Goal: Transaction & Acquisition: Book appointment/travel/reservation

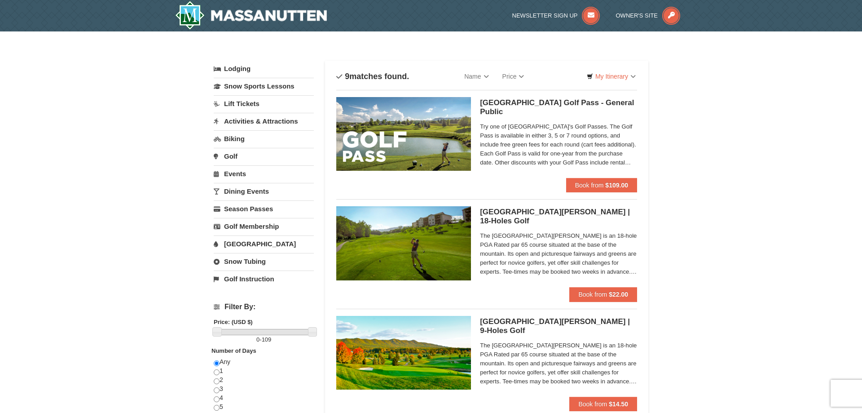
scroll to position [92, 0]
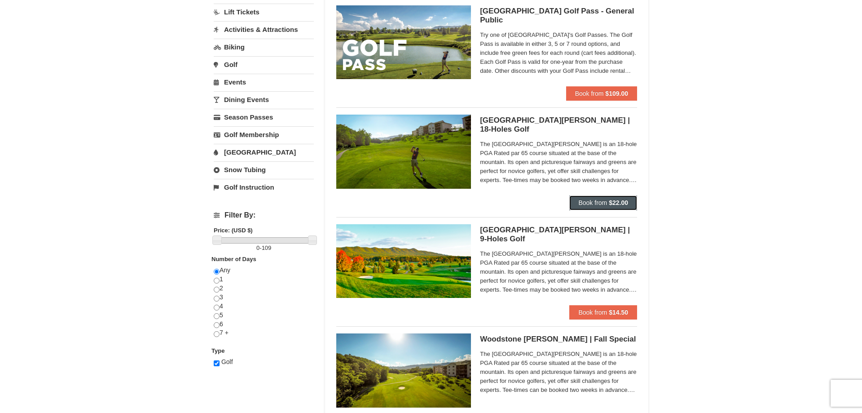
click at [589, 201] on span "Book from" at bounding box center [593, 202] width 29 height 7
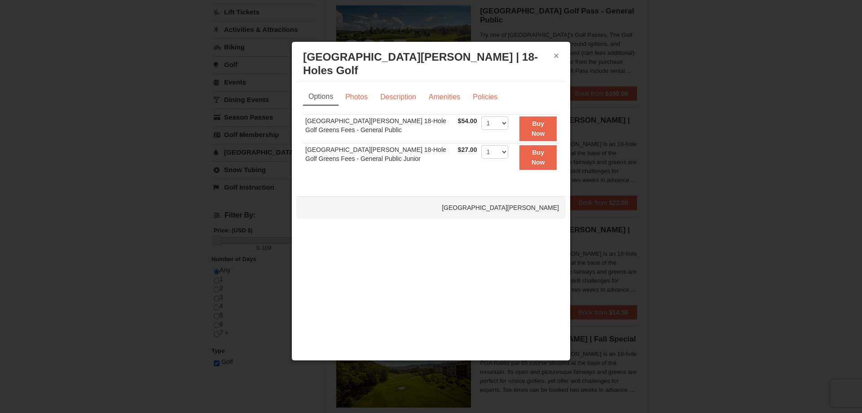
click at [557, 57] on button "×" at bounding box center [556, 55] width 5 height 9
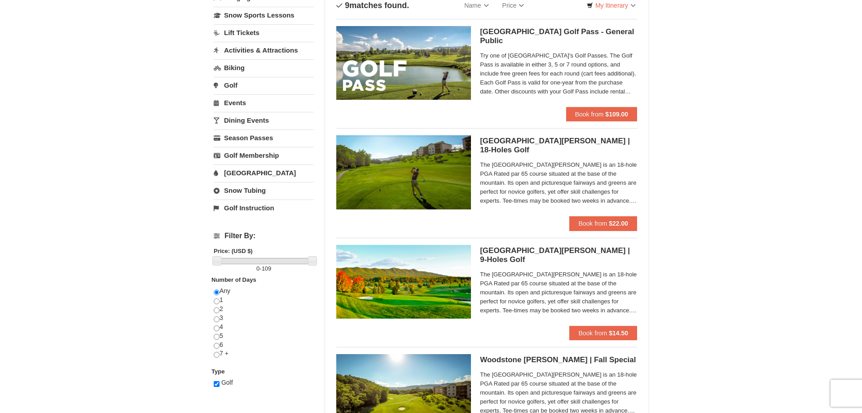
scroll to position [46, 0]
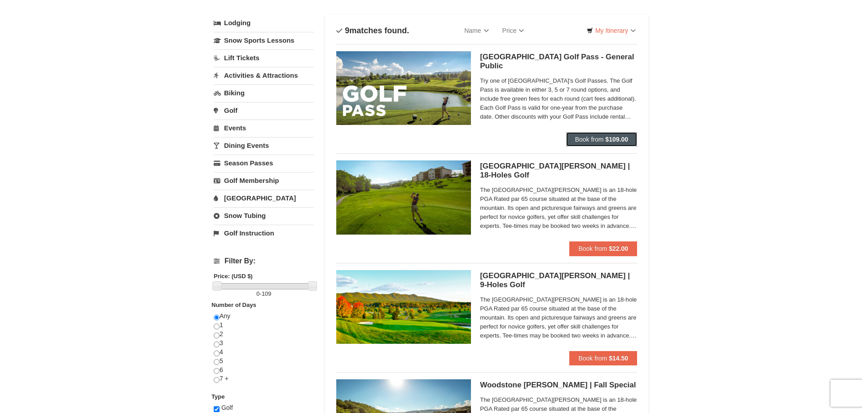
click at [589, 138] on span "Book from" at bounding box center [589, 139] width 29 height 7
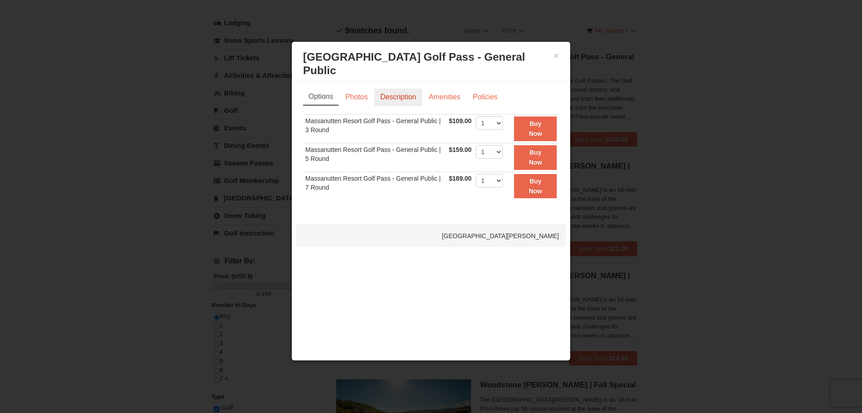
click at [399, 88] on link "Description" at bounding box center [399, 96] width 48 height 17
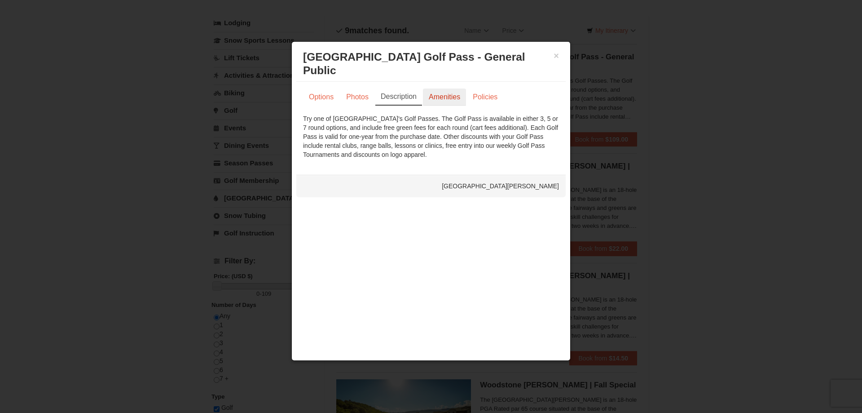
click at [446, 90] on link "Amenities" at bounding box center [444, 96] width 43 height 17
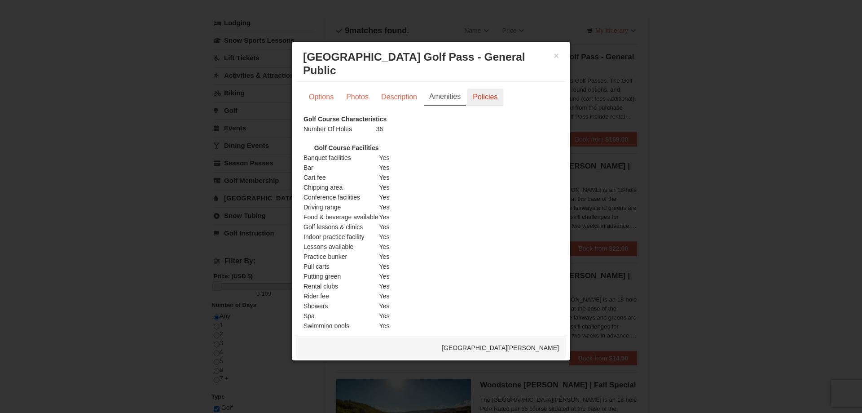
click at [487, 88] on link "Policies" at bounding box center [485, 96] width 36 height 17
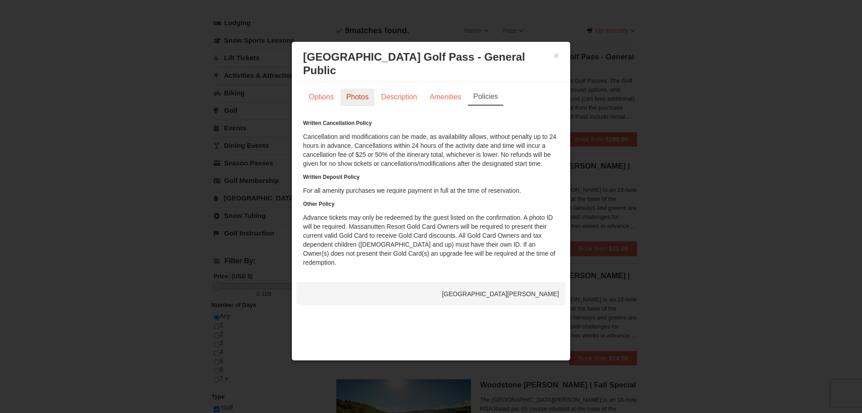
click at [349, 88] on link "Photos" at bounding box center [357, 96] width 34 height 17
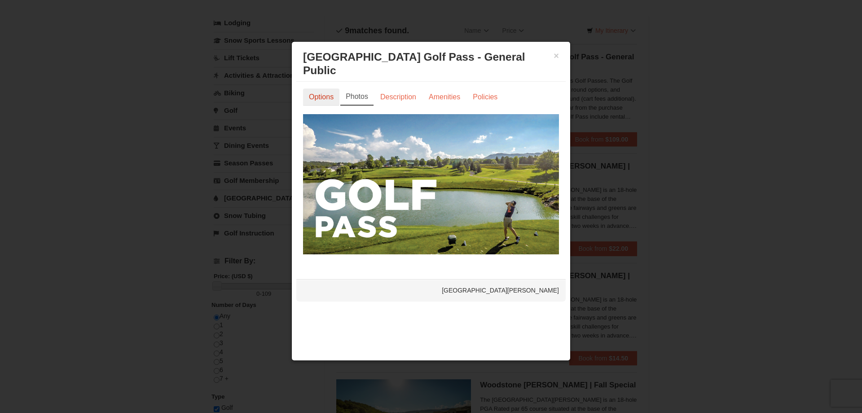
click at [331, 88] on link "Options" at bounding box center [321, 96] width 36 height 17
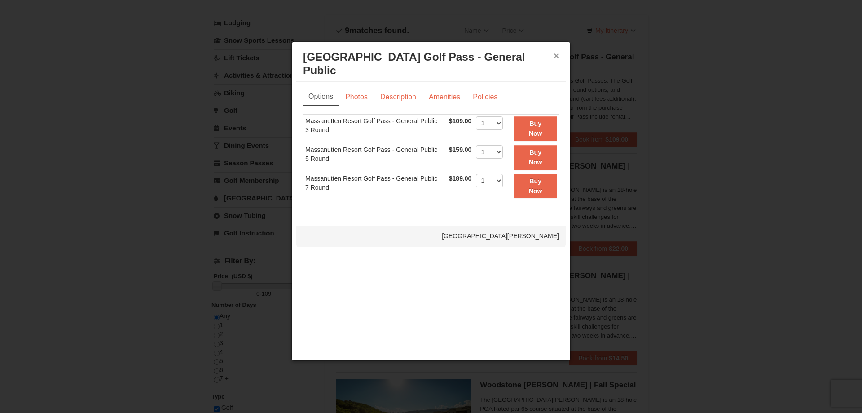
click at [557, 57] on button "×" at bounding box center [556, 55] width 5 height 9
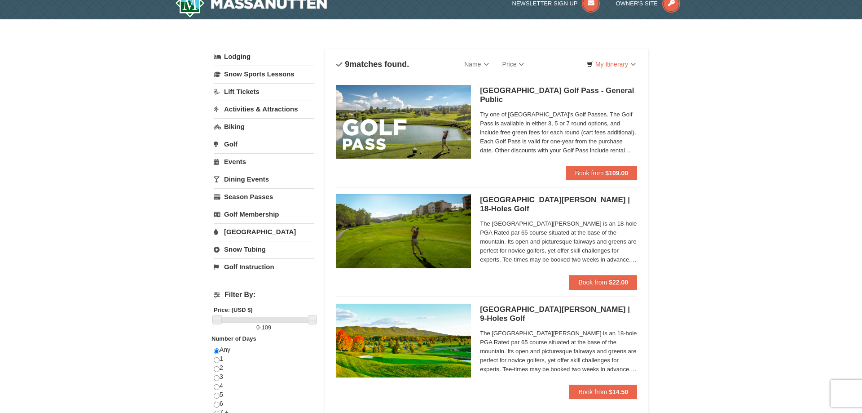
scroll to position [0, 0]
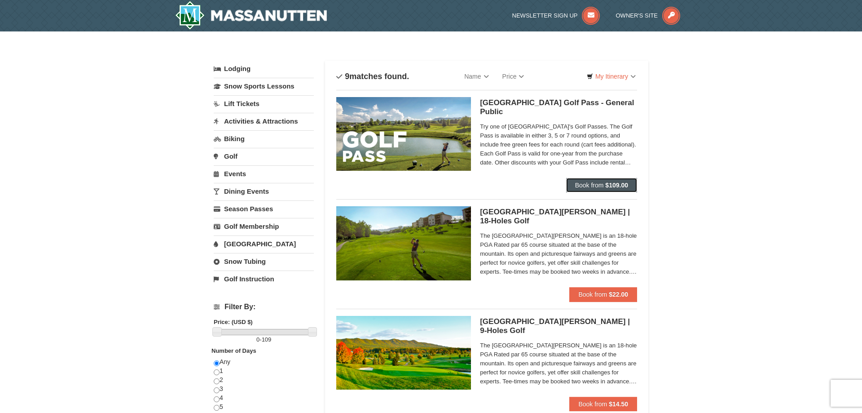
click at [585, 186] on span "Book from" at bounding box center [589, 184] width 29 height 7
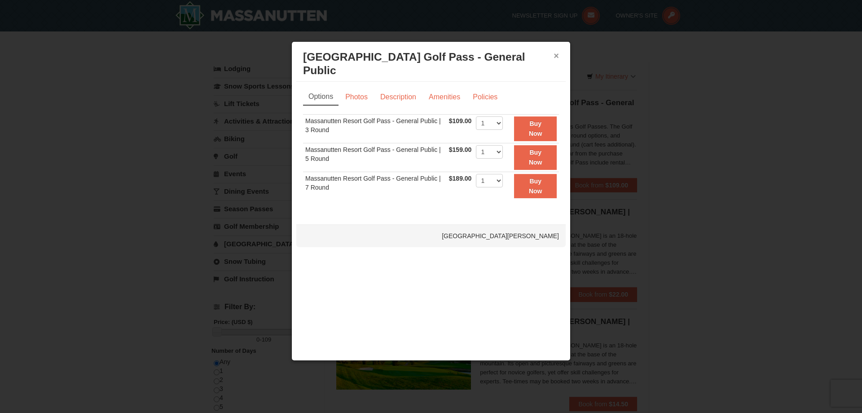
click at [556, 54] on button "×" at bounding box center [556, 55] width 5 height 9
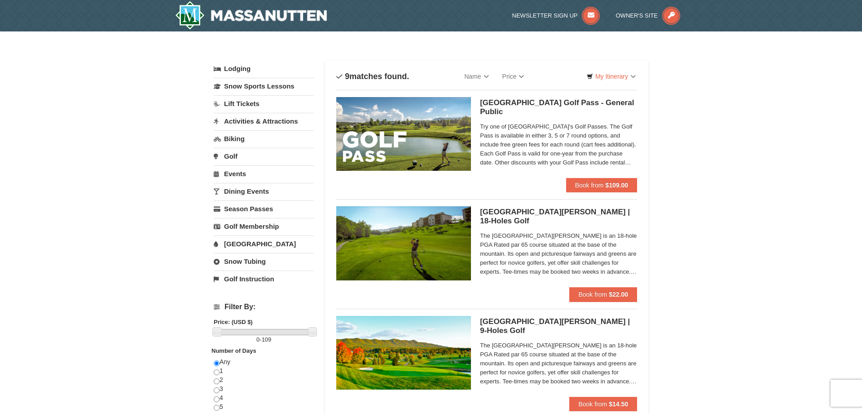
click at [393, 117] on img at bounding box center [403, 134] width 135 height 74
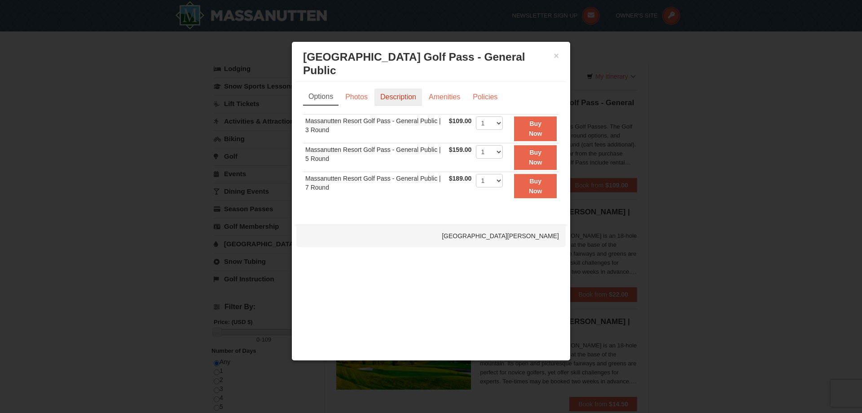
click at [377, 88] on link "Description" at bounding box center [399, 96] width 48 height 17
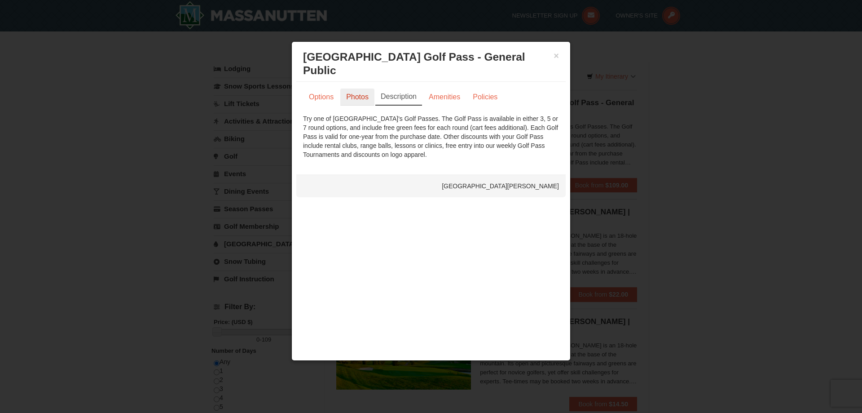
click at [357, 89] on link "Photos" at bounding box center [357, 96] width 34 height 17
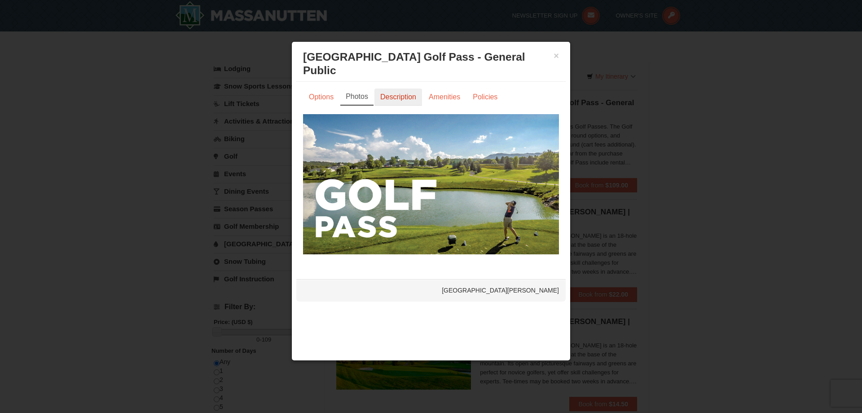
click at [395, 91] on link "Description" at bounding box center [399, 96] width 48 height 17
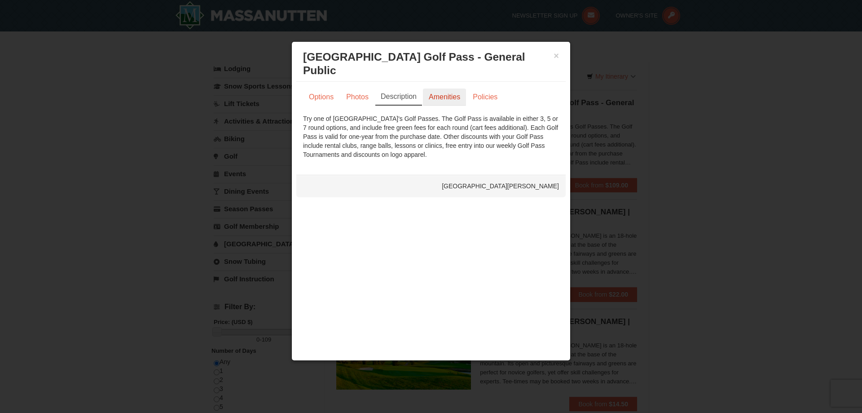
click at [434, 91] on link "Amenities" at bounding box center [444, 96] width 43 height 17
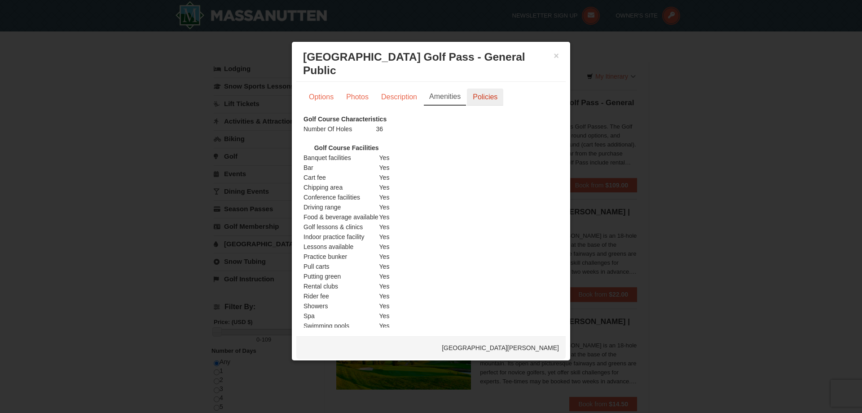
click at [468, 88] on link "Policies" at bounding box center [485, 96] width 36 height 17
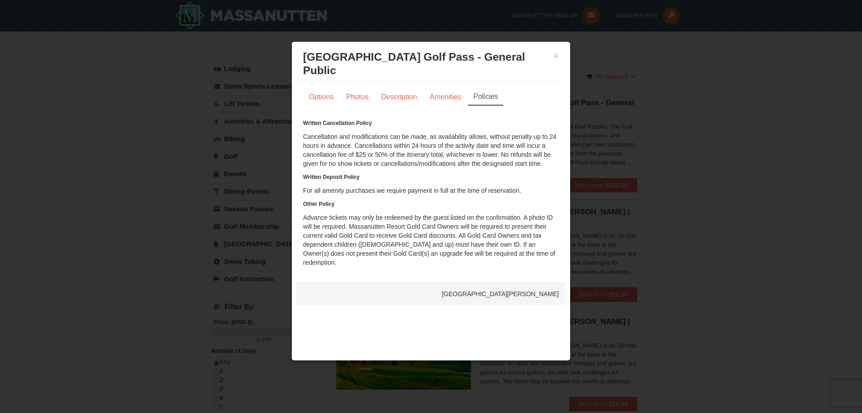
click at [705, 159] on div at bounding box center [431, 206] width 862 height 413
